Goal: Information Seeking & Learning: Learn about a topic

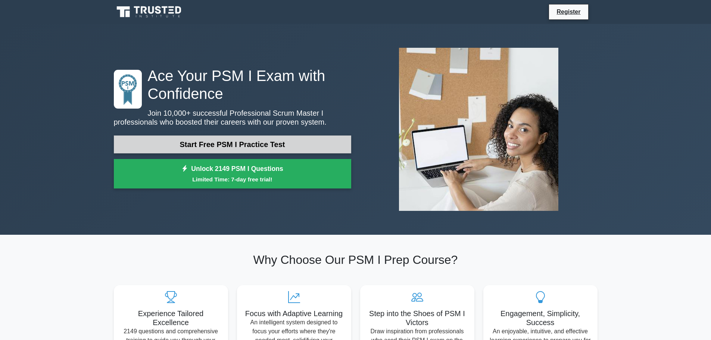
click at [241, 142] on link "Start Free PSM I Practice Test" at bounding box center [232, 144] width 237 height 18
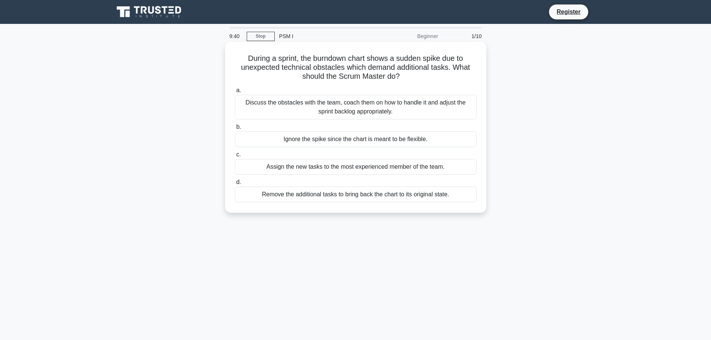
click at [366, 110] on div "Discuss the obstacles with the team, coach them on how to handle it and adjust …" at bounding box center [356, 107] width 242 height 25
click at [235, 93] on input "a. Discuss the obstacles with the team, coach them on how to handle it and adju…" at bounding box center [235, 90] width 0 height 5
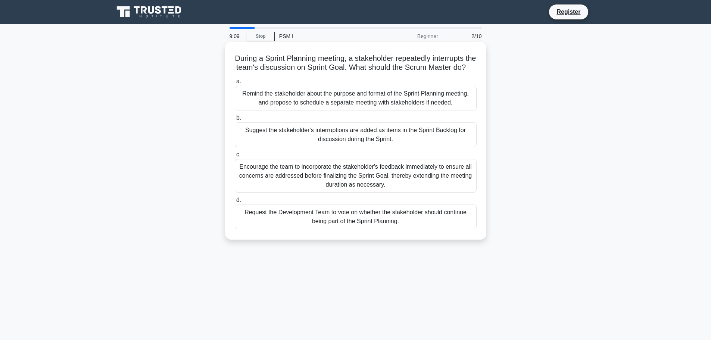
click at [416, 109] on div "Remind the stakeholder about the purpose and format of the Sprint Planning meet…" at bounding box center [356, 98] width 242 height 25
click at [235, 84] on input "a. Remind the stakeholder about the purpose and format of the Sprint Planning m…" at bounding box center [235, 81] width 0 height 5
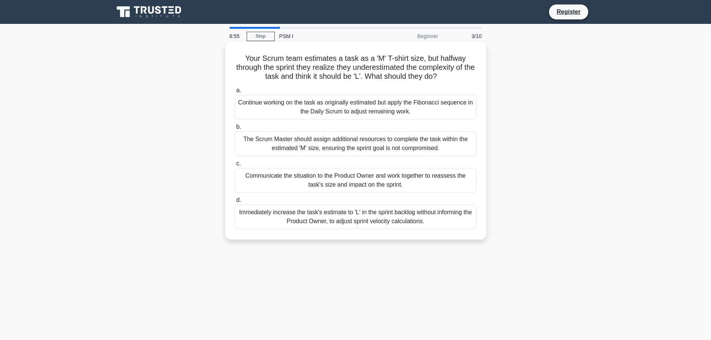
click at [432, 177] on div "Communicate the situation to the Product Owner and work together to reassess th…" at bounding box center [356, 180] width 242 height 25
click at [235, 166] on input "c. Communicate the situation to the Product Owner and work together to reassess…" at bounding box center [235, 163] width 0 height 5
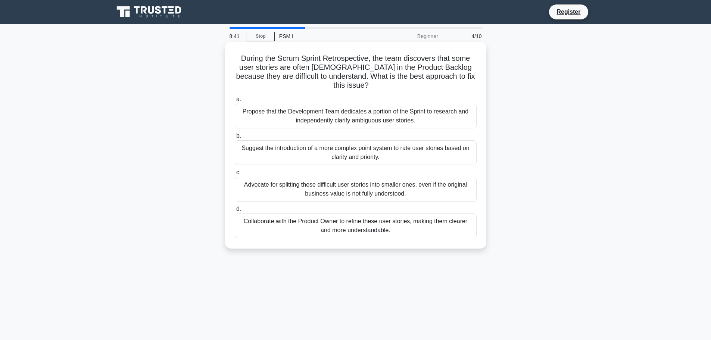
click at [427, 231] on div "Collaborate with the Product Owner to refine these user stories, making them cl…" at bounding box center [356, 225] width 242 height 25
click at [235, 212] on input "d. Collaborate with the Product Owner to refine these user stories, making them…" at bounding box center [235, 209] width 0 height 5
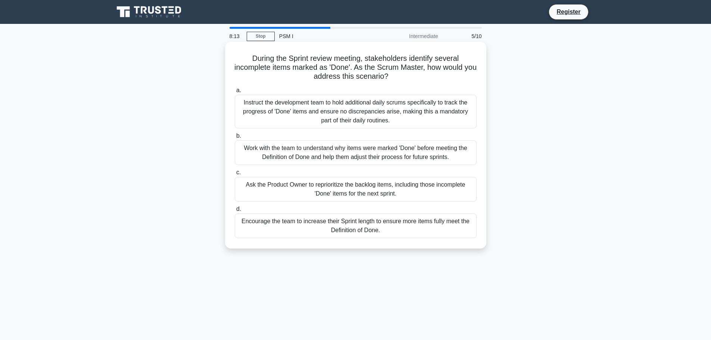
click at [435, 150] on div "Work with the team to understand why items were marked 'Done' before meeting th…" at bounding box center [356, 152] width 242 height 25
click at [235, 138] on input "b. Work with the team to understand why items were marked 'Done' before meeting…" at bounding box center [235, 136] width 0 height 5
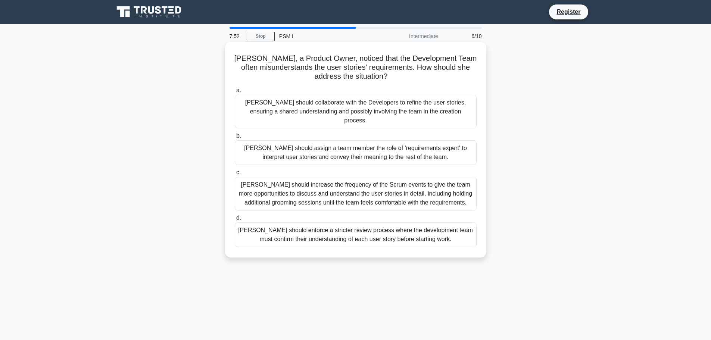
click at [447, 222] on div "Linda should enforce a stricter review process where the development team must …" at bounding box center [356, 234] width 242 height 25
click at [235, 219] on input "d. Linda should enforce a stricter review process where the development team mu…" at bounding box center [235, 218] width 0 height 5
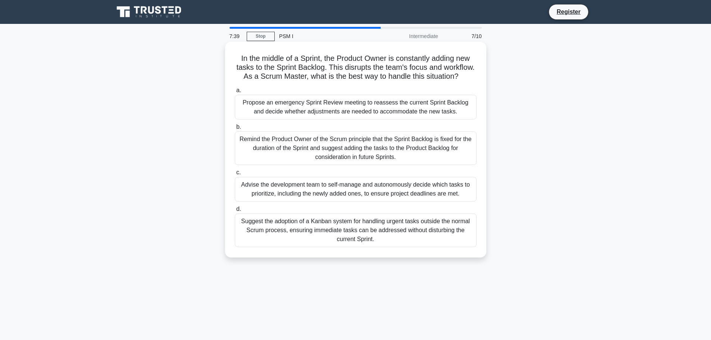
click at [462, 164] on div "Remind the Product Owner of the Scrum principle that the Sprint Backlog is fixe…" at bounding box center [356, 148] width 242 height 34
click at [235, 130] on input "b. Remind the Product Owner of the Scrum principle that the Sprint Backlog is f…" at bounding box center [235, 127] width 0 height 5
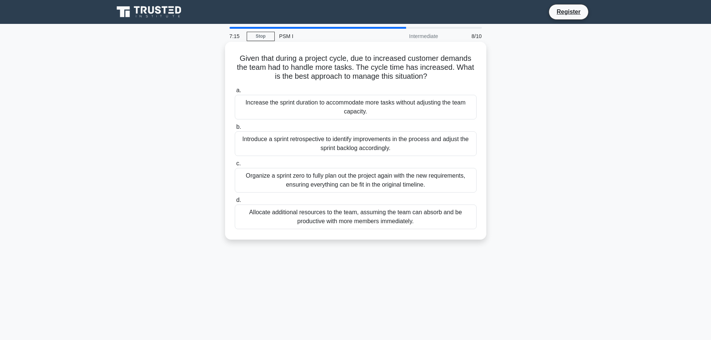
click at [453, 224] on div "Allocate additional resources to the team, assuming the team can absorb and be …" at bounding box center [356, 217] width 242 height 25
click at [235, 203] on input "d. Allocate additional resources to the team, assuming the team can absorb and …" at bounding box center [235, 200] width 0 height 5
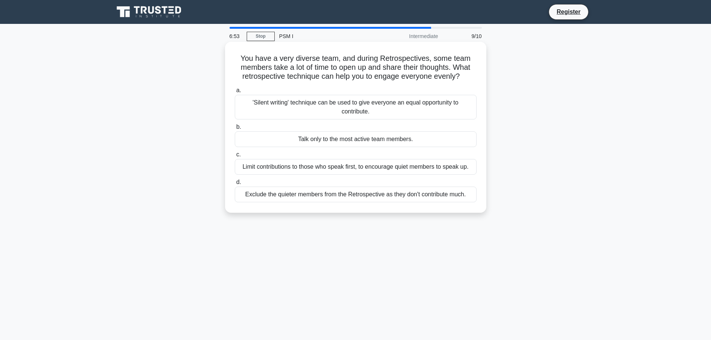
click at [422, 170] on div "Limit contributions to those who speak first, to encourage quiet members to spe…" at bounding box center [356, 167] width 242 height 16
click at [235, 157] on input "c. Limit contributions to those who speak first, to encourage quiet members to …" at bounding box center [235, 154] width 0 height 5
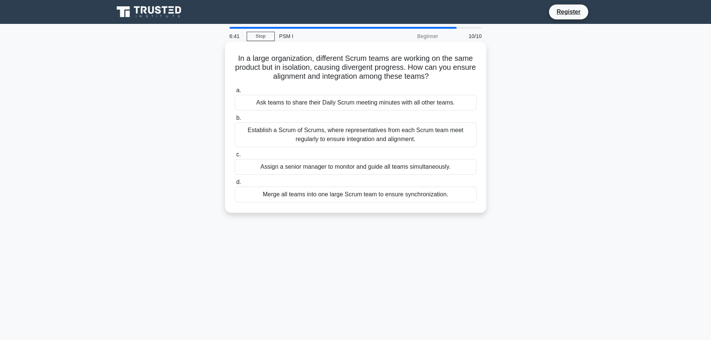
click at [461, 141] on div "Establish a Scrum of Scrums, where representatives from each Scrum team meet re…" at bounding box center [356, 134] width 242 height 25
click at [235, 121] on input "b. Establish a Scrum of Scrums, where representatives from each Scrum team meet…" at bounding box center [235, 118] width 0 height 5
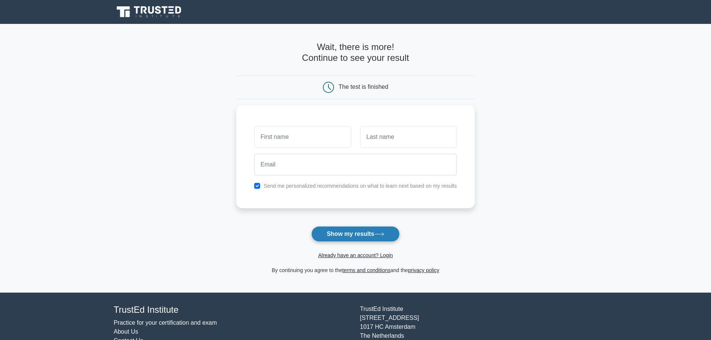
click at [345, 237] on button "Show my results" at bounding box center [355, 234] width 88 height 16
